Goal: Task Accomplishment & Management: Complete application form

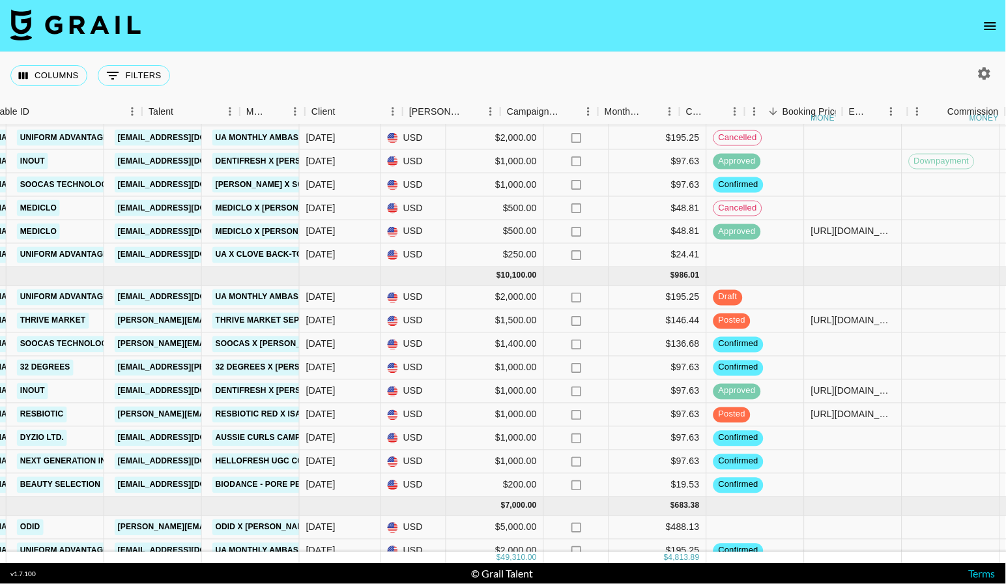
scroll to position [158, 33]
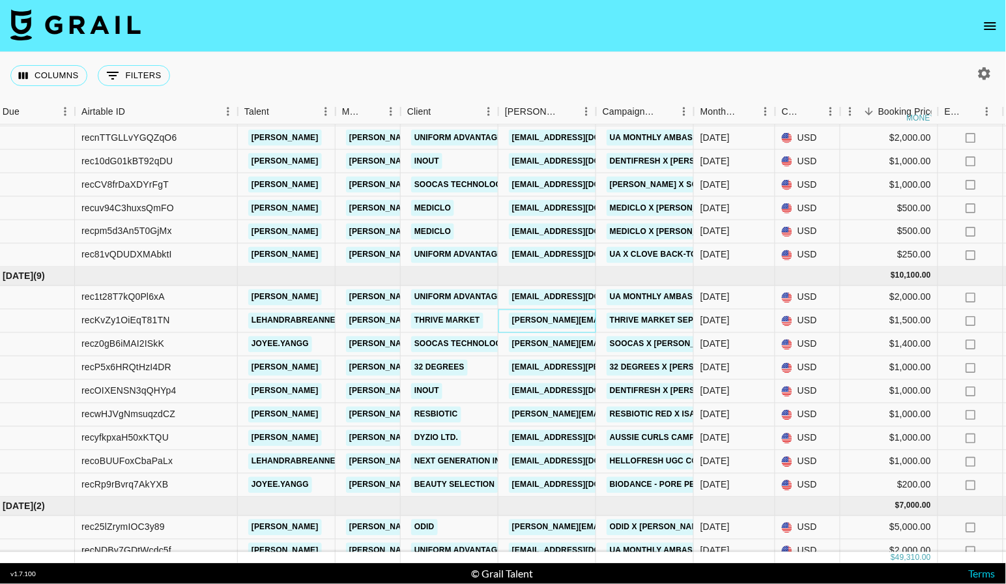
click at [568, 323] on link "shaun.stanley@thirvemarket.com" at bounding box center [649, 321] width 280 height 16
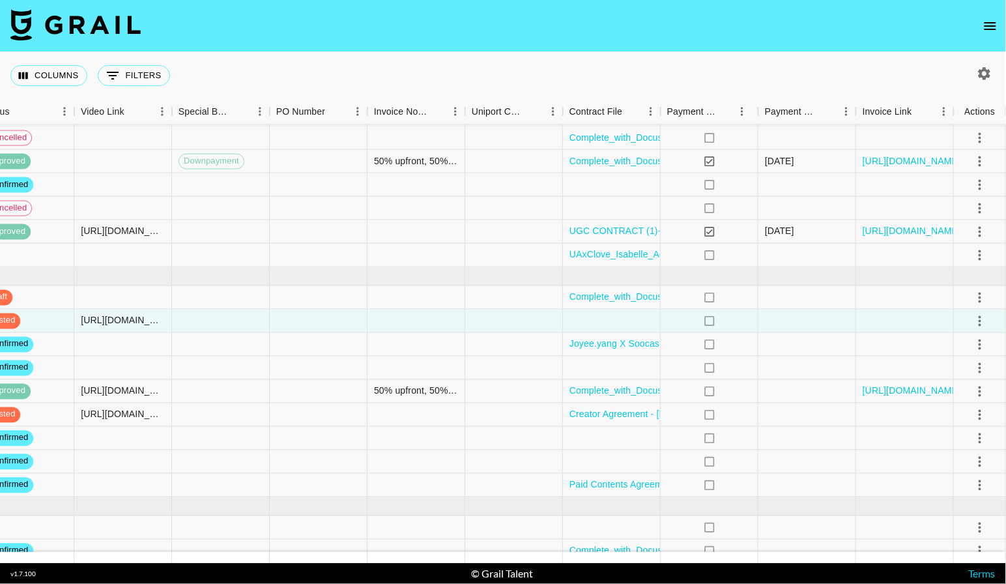
scroll to position [158, 1157]
click at [982, 320] on icon "select merge strategy" at bounding box center [981, 321] width 16 height 16
click at [959, 446] on div "Approve" at bounding box center [953, 446] width 40 height 16
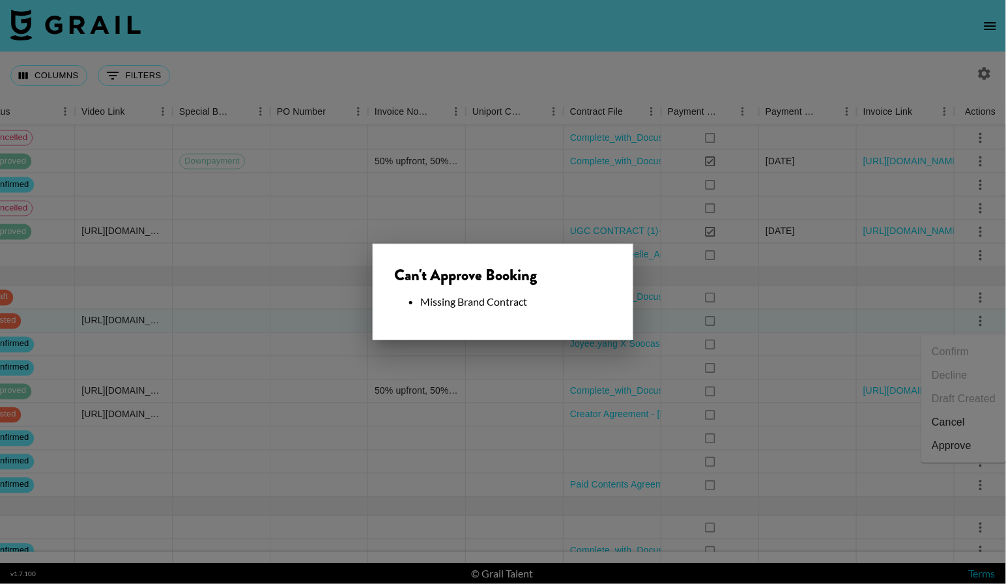
click at [500, 355] on div at bounding box center [503, 292] width 1006 height 584
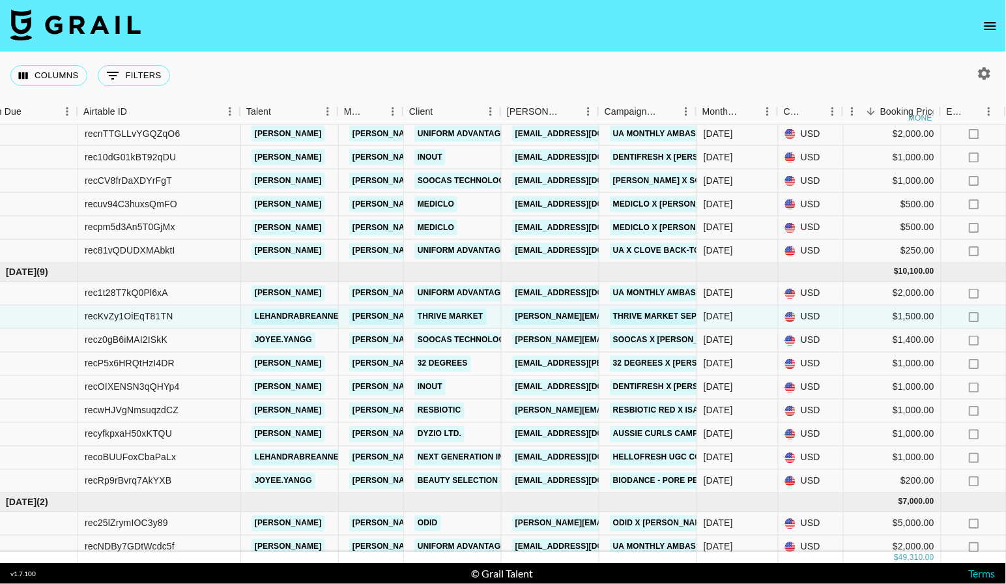
scroll to position [162, 29]
click at [580, 321] on link "shaun.stanley@thirvemarket.com" at bounding box center [653, 317] width 280 height 16
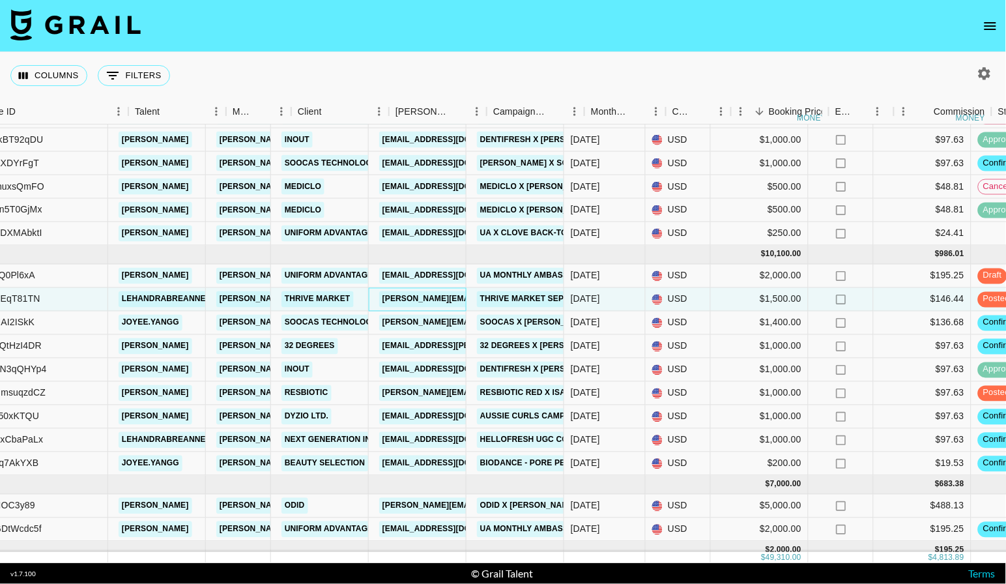
scroll to position [179, 142]
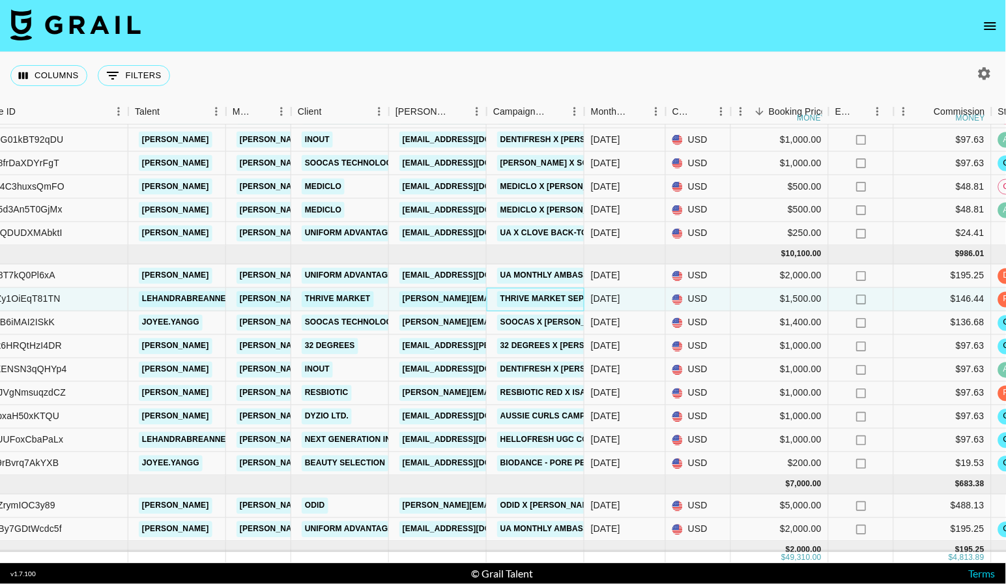
click at [544, 302] on link "Thrive Market Sept" at bounding box center [544, 299] width 95 height 16
click at [461, 297] on link "shaun.stanley@thirvemarket.com" at bounding box center [540, 299] width 280 height 16
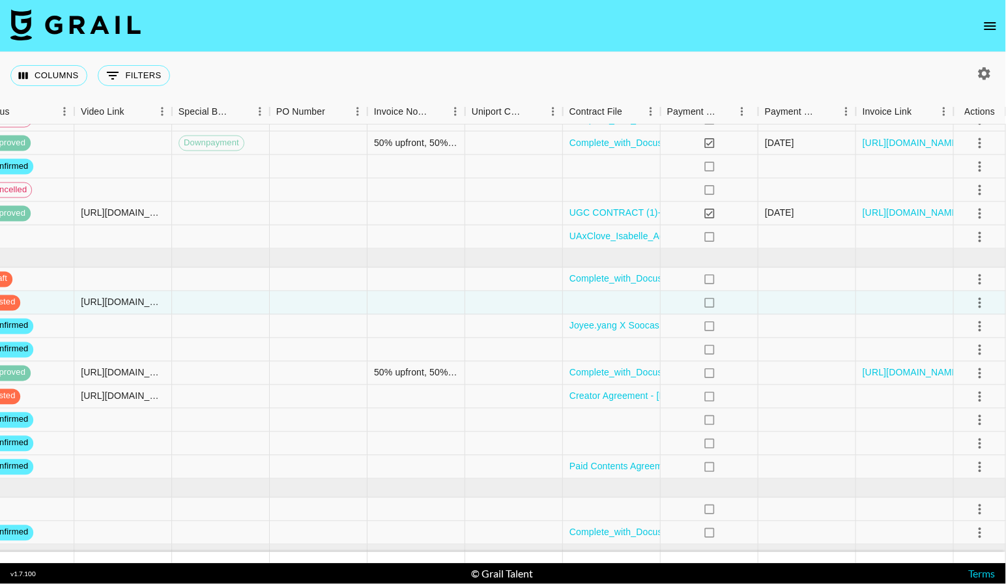
scroll to position [176, 1157]
click at [980, 299] on icon "select merge strategy" at bounding box center [981, 302] width 3 height 10
click at [974, 424] on li "Approve" at bounding box center [964, 427] width 85 height 23
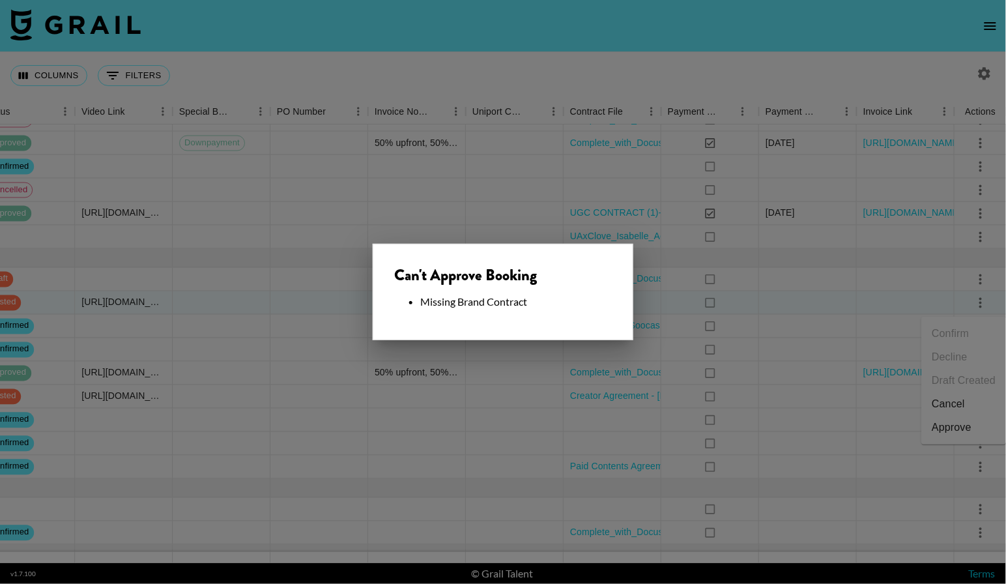
click at [523, 388] on div at bounding box center [503, 292] width 1006 height 584
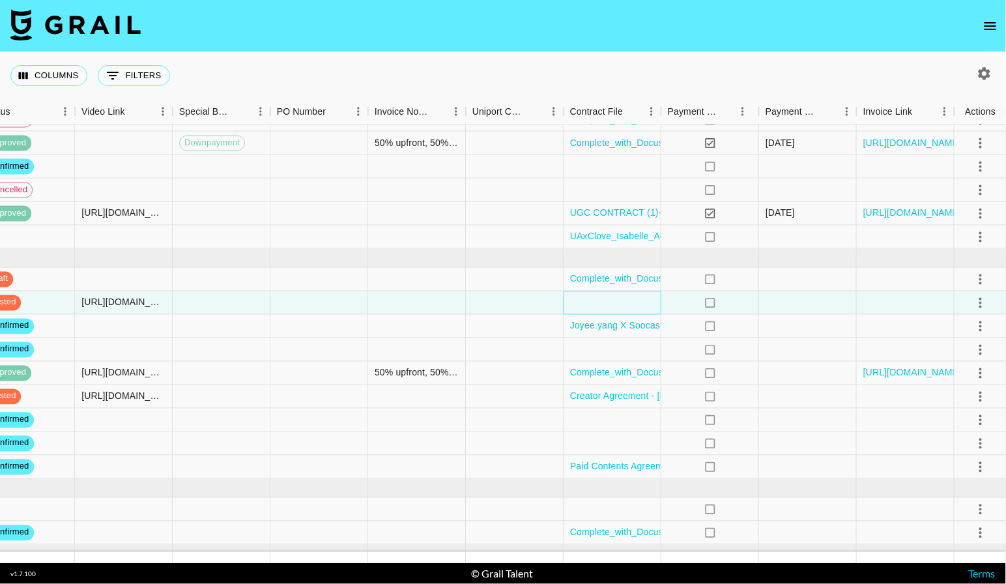
click at [626, 306] on div at bounding box center [613, 302] width 98 height 23
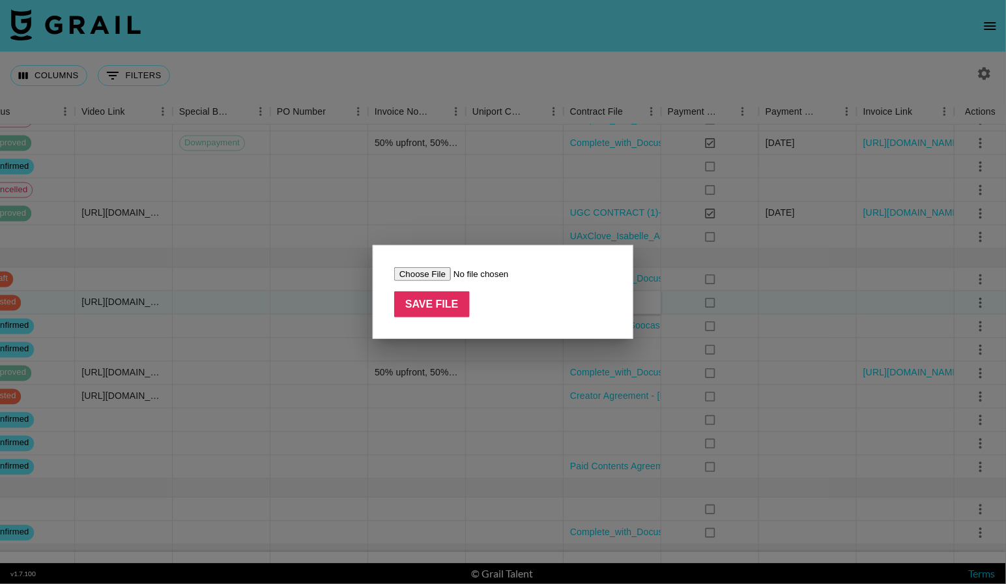
click at [448, 409] on div at bounding box center [503, 292] width 1006 height 584
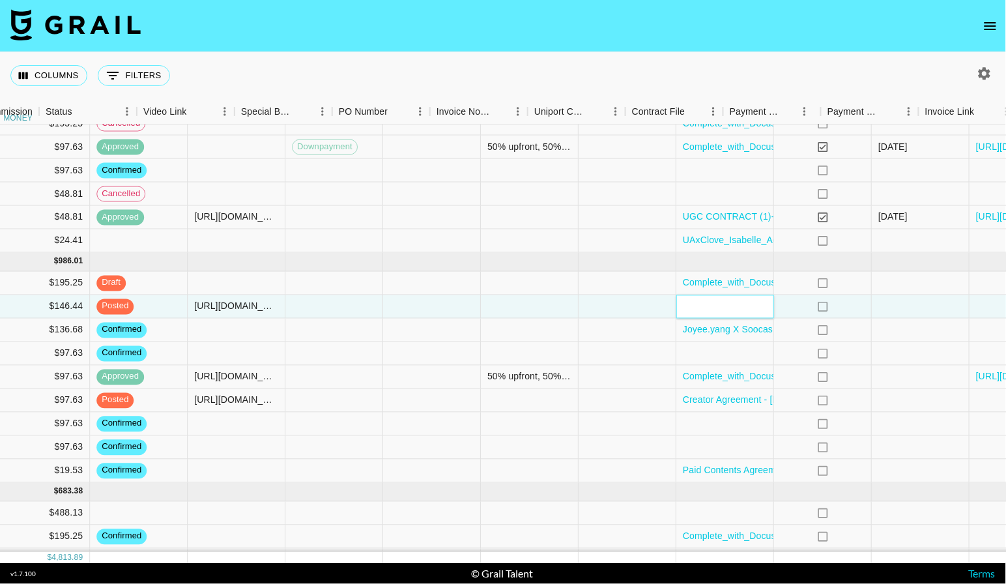
scroll to position [173, 1131]
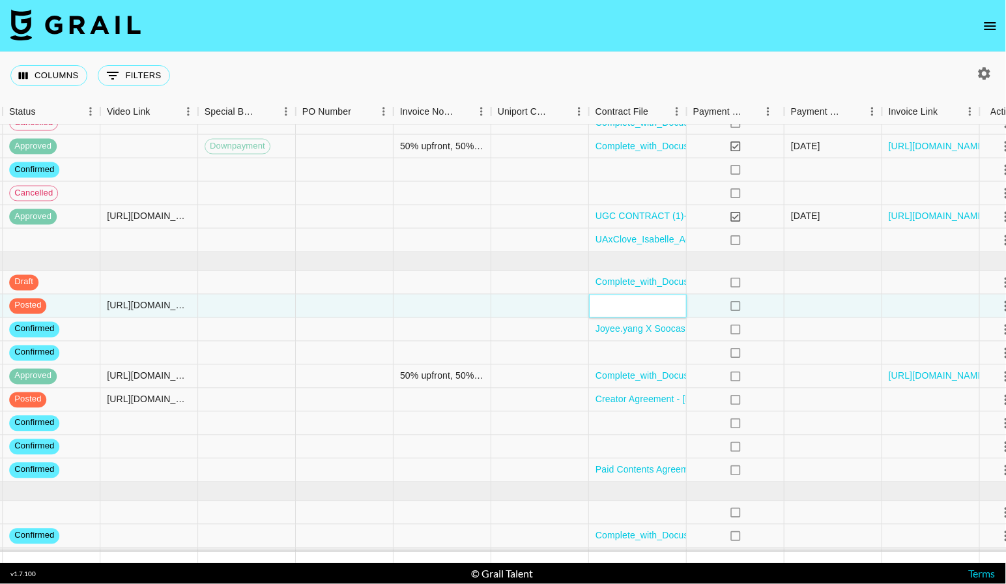
click at [613, 303] on div at bounding box center [638, 306] width 98 height 23
click at [623, 306] on div at bounding box center [638, 306] width 98 height 23
click at [630, 343] on div at bounding box center [638, 353] width 98 height 23
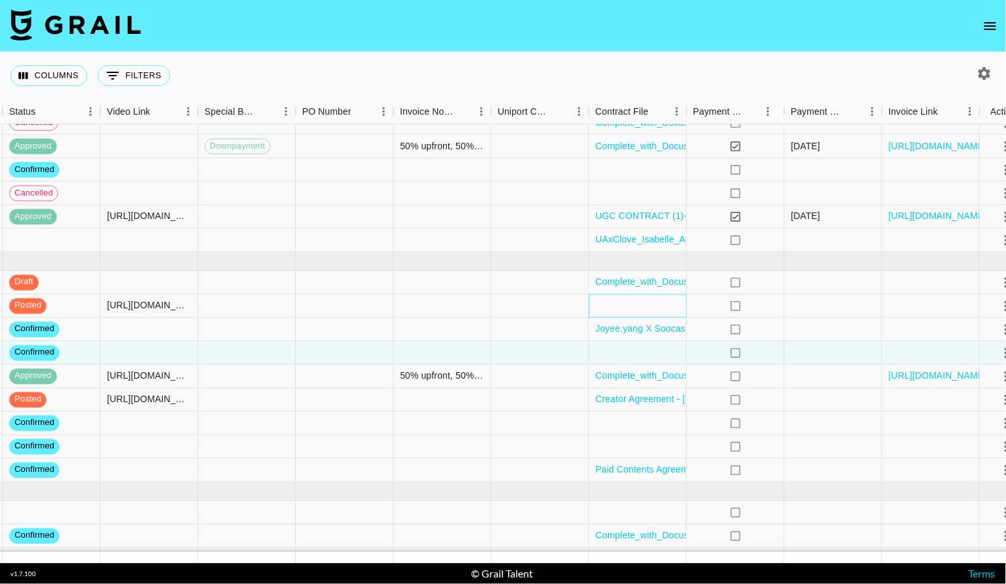
click at [637, 304] on div at bounding box center [638, 306] width 98 height 23
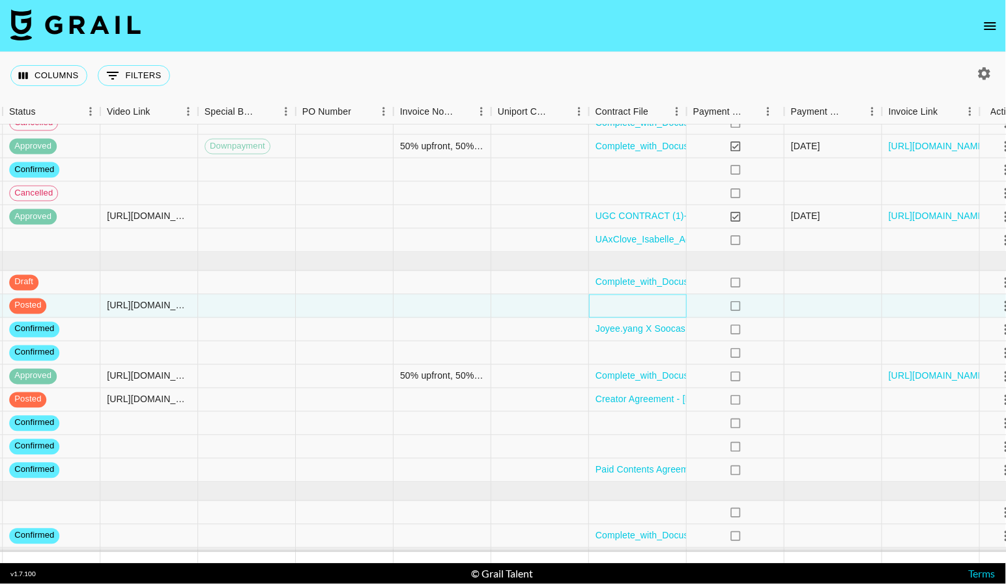
click at [637, 304] on div at bounding box center [638, 306] width 98 height 23
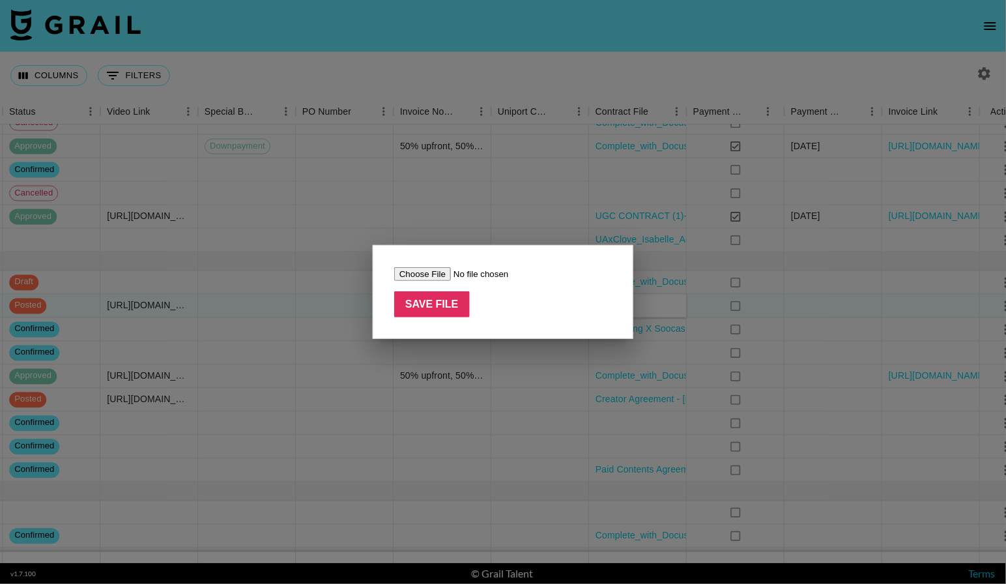
click at [422, 274] on input "file" at bounding box center [476, 274] width 165 height 14
type input "C:\fakepath\Lehandra Staude x Thrive Market TikTok Campaign Sheet #1 09.2025.pdf"
click at [454, 312] on input "Save File" at bounding box center [432, 304] width 76 height 26
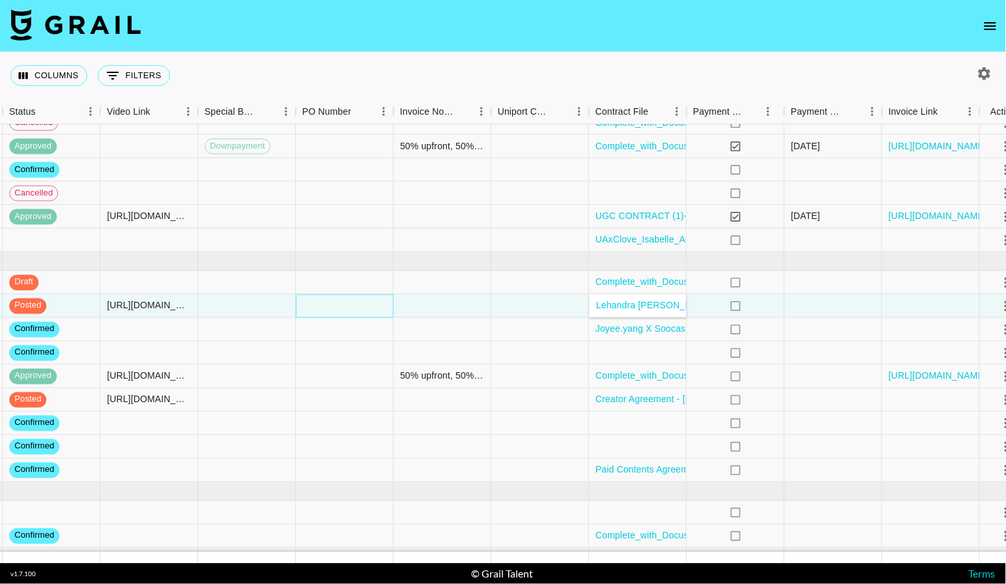
click at [349, 306] on div at bounding box center [345, 306] width 98 height 23
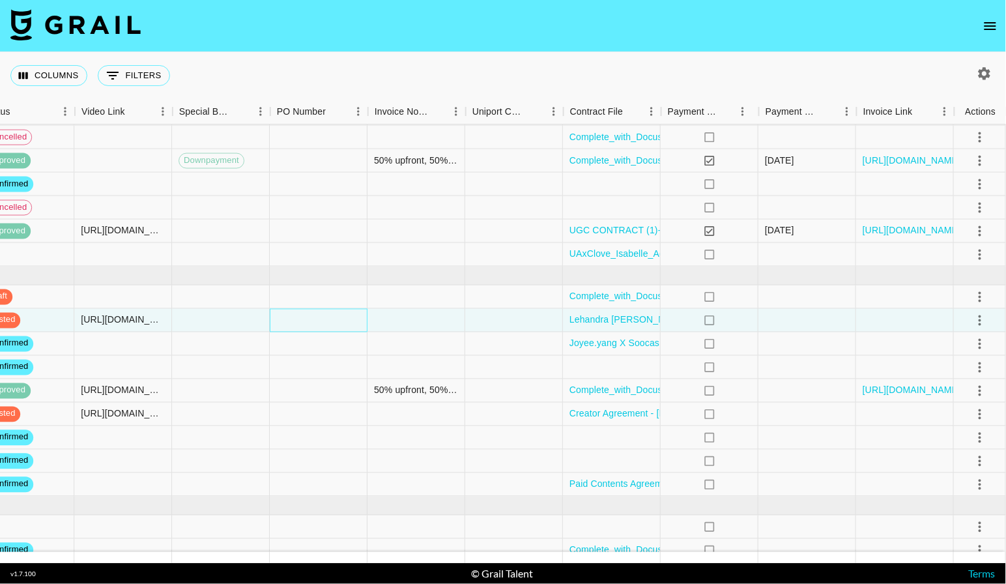
scroll to position [158, 1157]
click at [984, 316] on icon "select merge strategy" at bounding box center [981, 320] width 16 height 16
click at [967, 438] on div "Approve" at bounding box center [953, 445] width 40 height 16
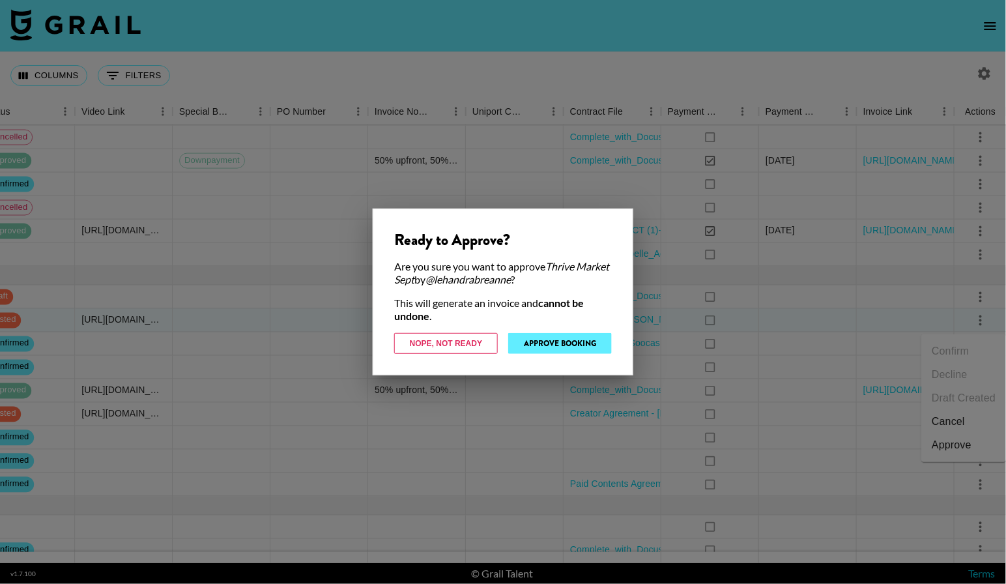
click at [568, 345] on button "Approve Booking" at bounding box center [560, 343] width 104 height 21
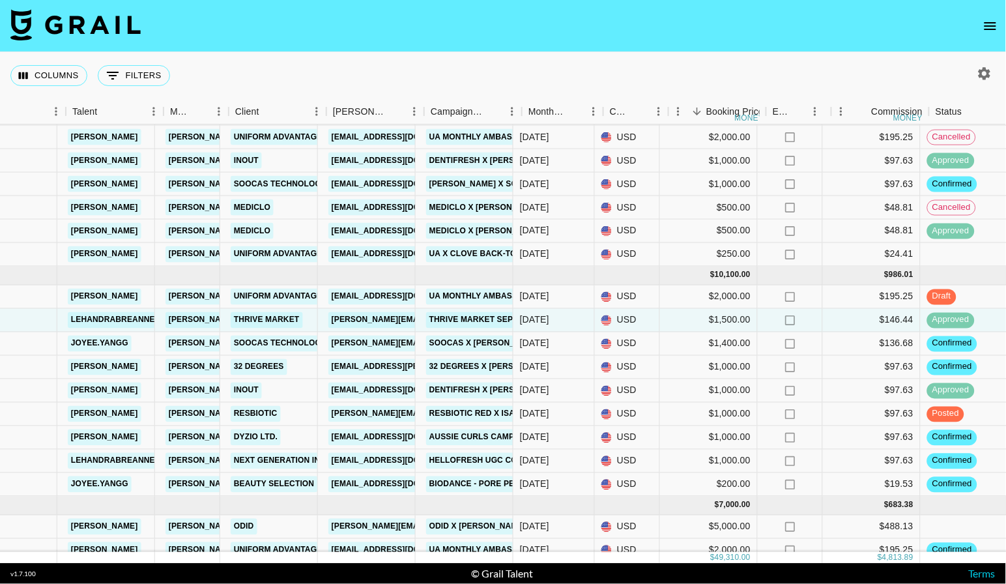
scroll to position [158, 205]
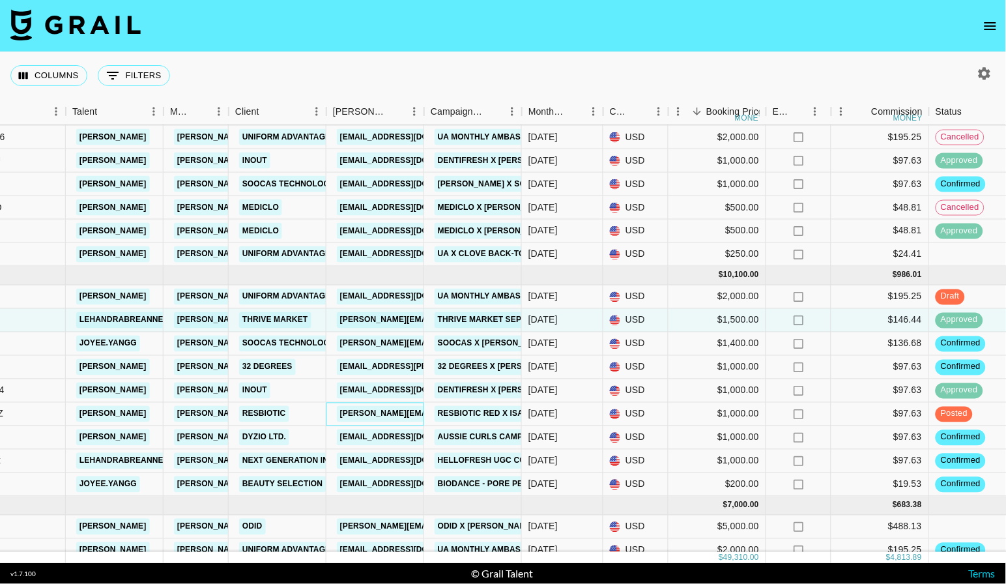
click at [381, 415] on link "brittany@resbiotic.com" at bounding box center [443, 414] width 212 height 16
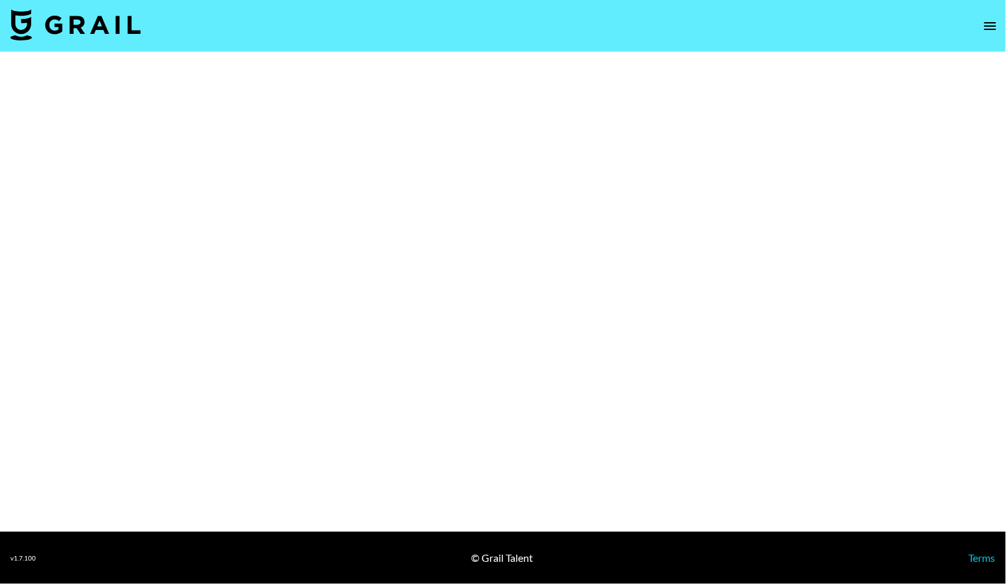
select select "Brand"
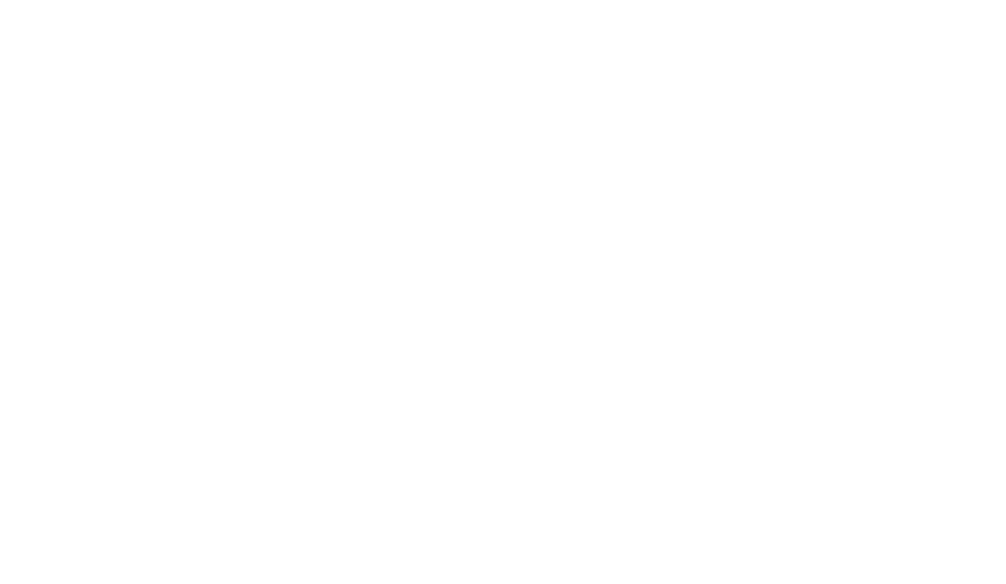
select select "Brand"
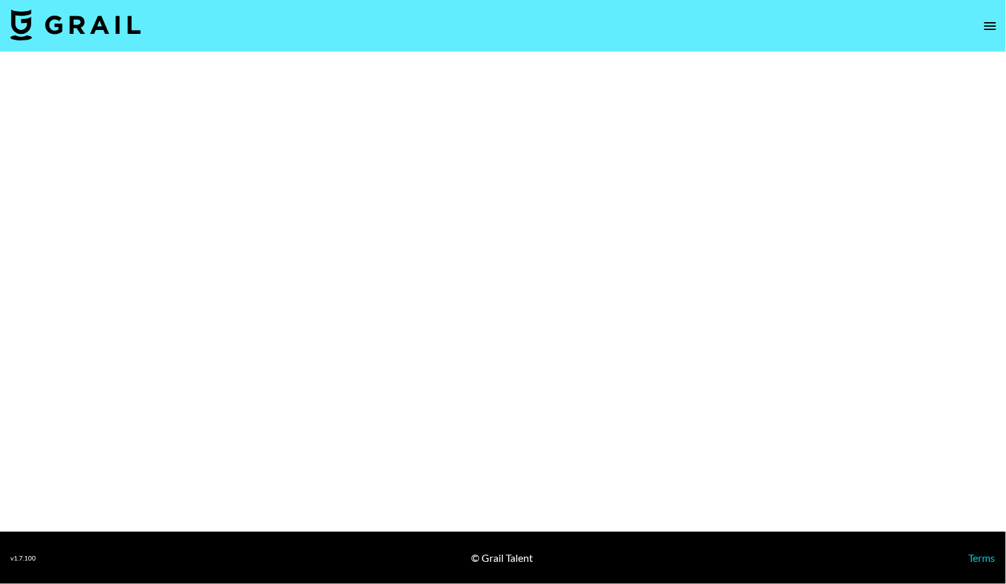
select select "Brand"
